Goal: Find specific page/section

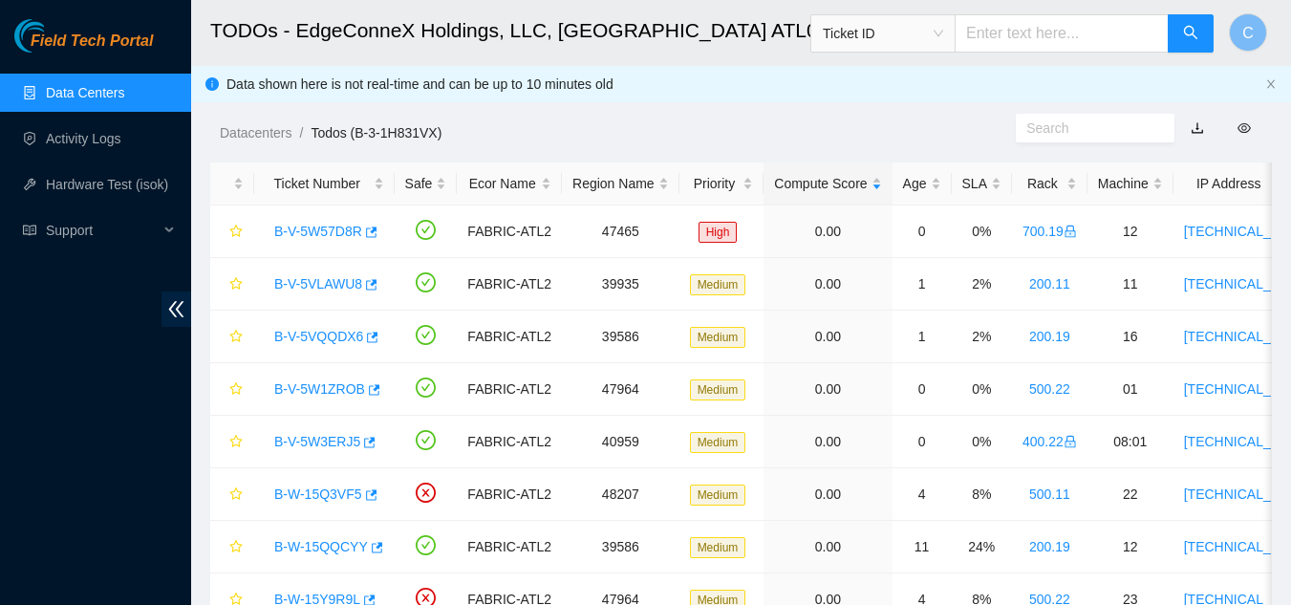
click at [78, 92] on link "Data Centers" at bounding box center [85, 92] width 78 height 15
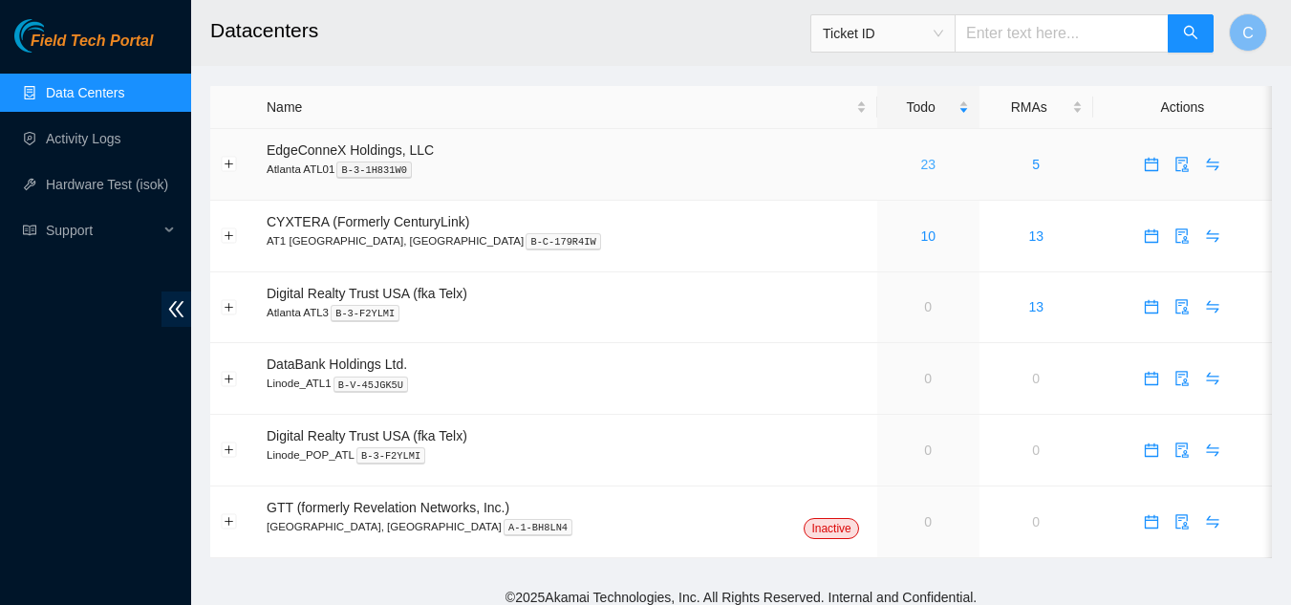
click at [920, 157] on link "23" at bounding box center [927, 164] width 15 height 15
